Goal: Navigation & Orientation: Find specific page/section

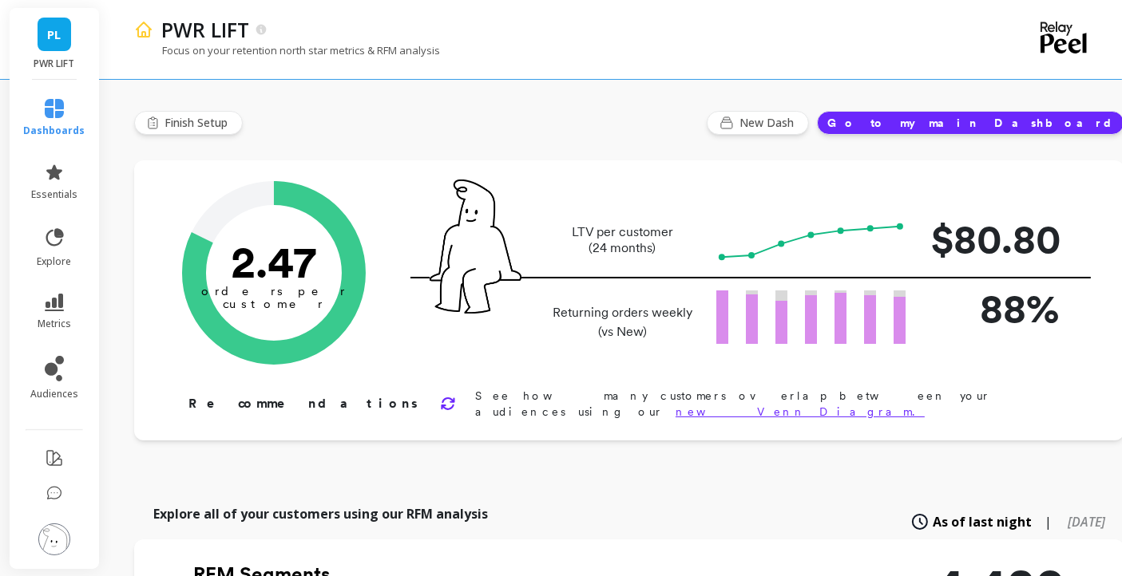
click at [1016, 126] on button "Go to my main Dashboard" at bounding box center [970, 123] width 307 height 24
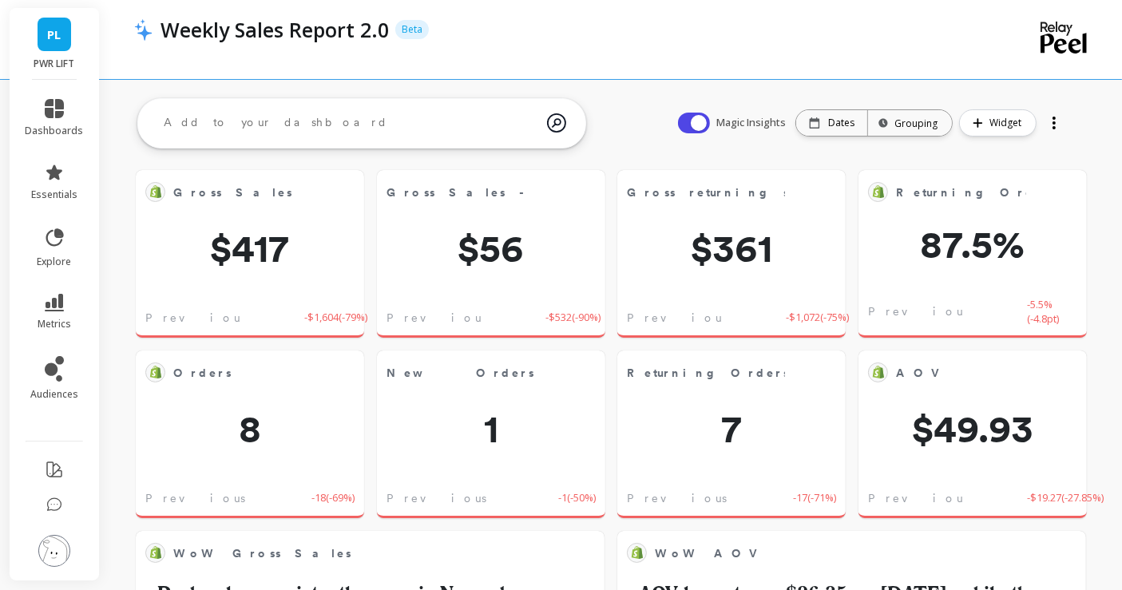
click at [1054, 120] on div at bounding box center [1054, 123] width 22 height 26
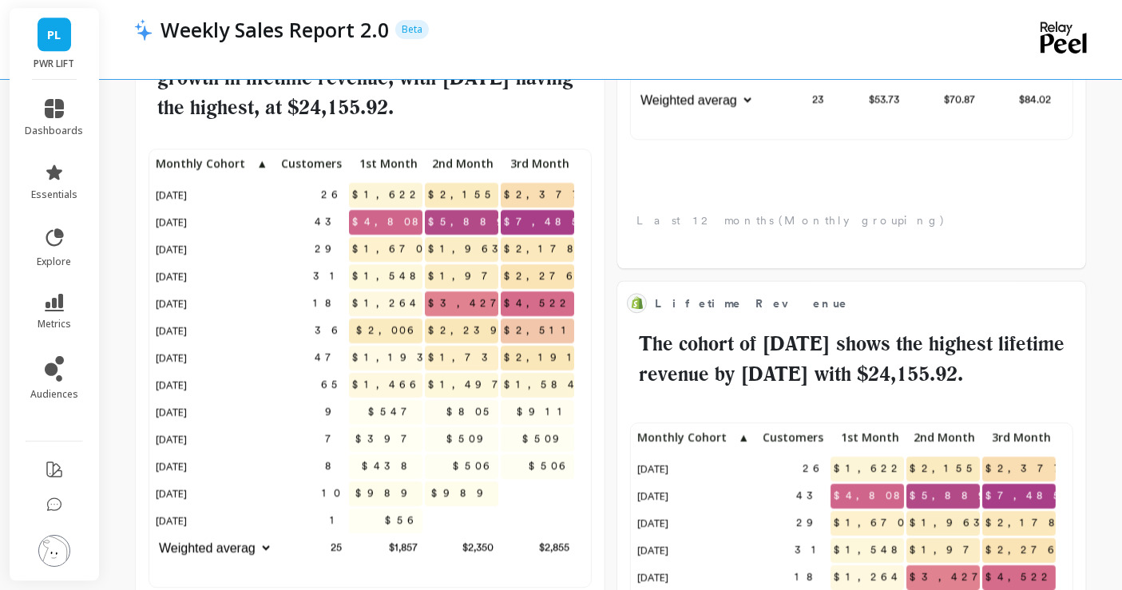
scroll to position [14, 14]
